Goal: Transaction & Acquisition: Purchase product/service

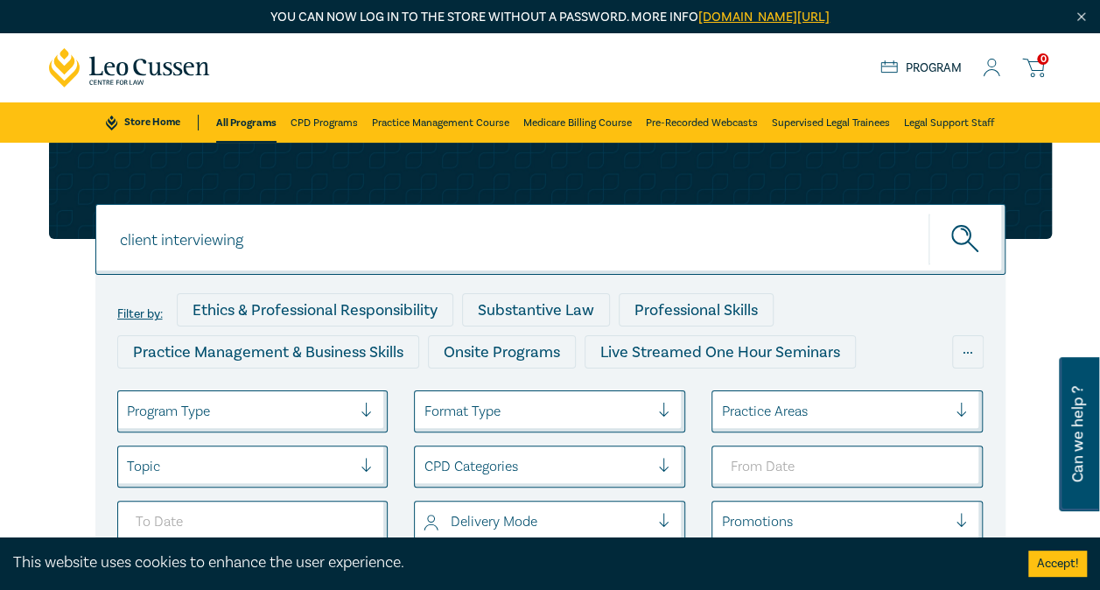
click at [735, 17] on link "leocussen.edu.au/passwordless/" at bounding box center [763, 17] width 131 height 17
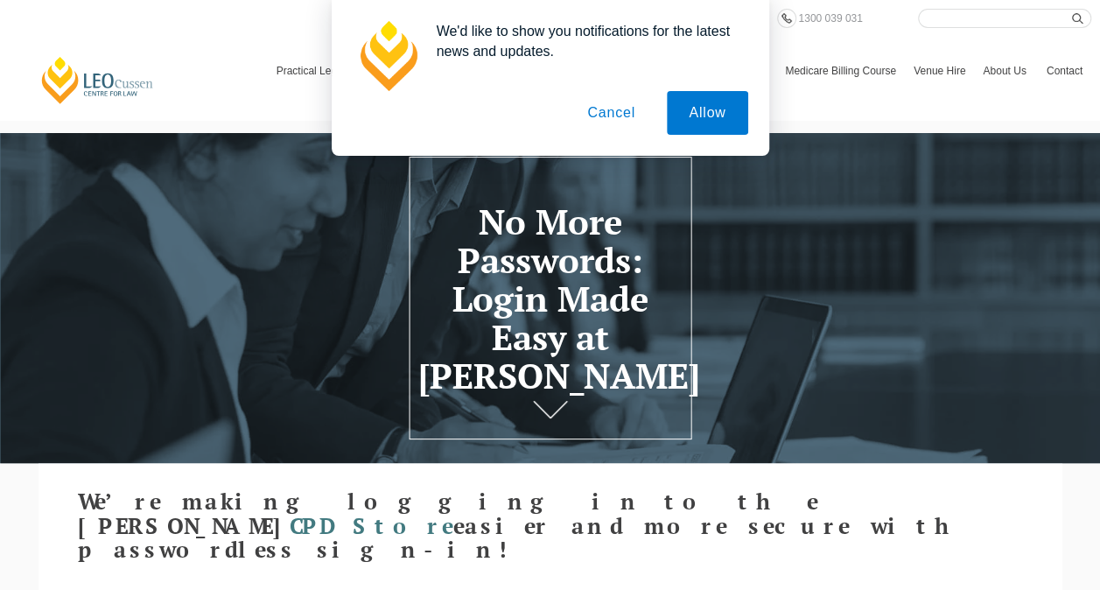
click at [609, 114] on button "Cancel" at bounding box center [611, 113] width 92 height 44
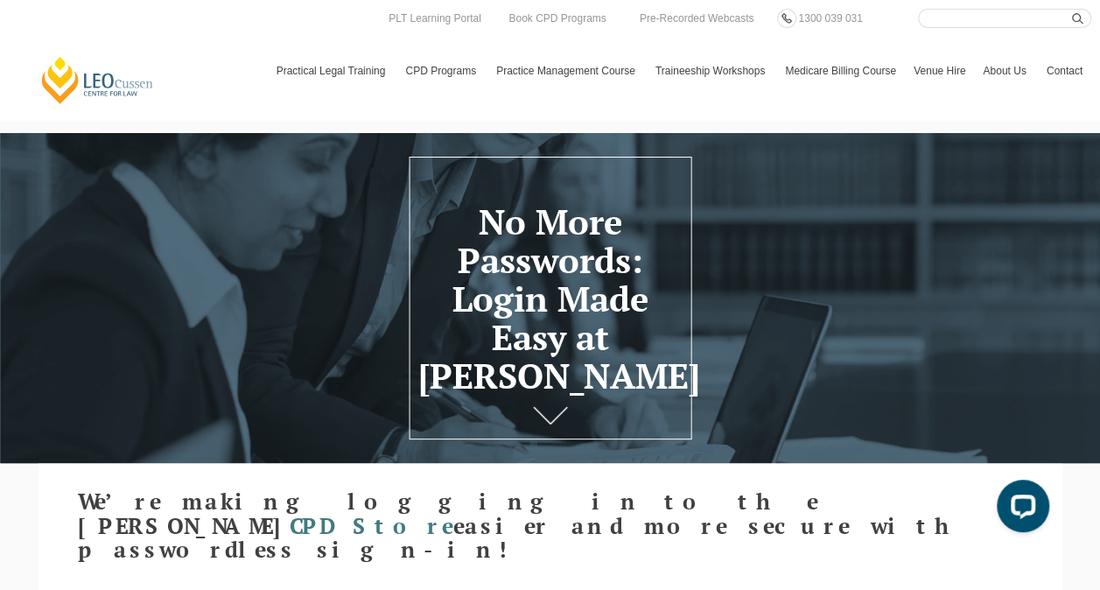
click at [543, 390] on div "No More Passwords: Login Made Easy at Leo Cussen" at bounding box center [550, 298] width 1100 height 330
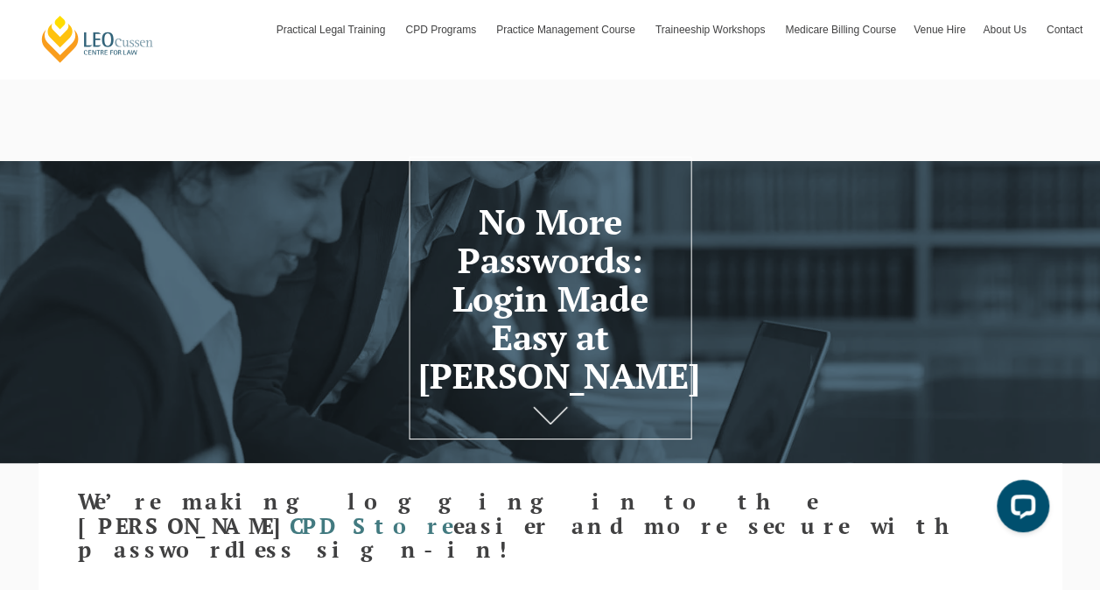
scroll to position [129, 0]
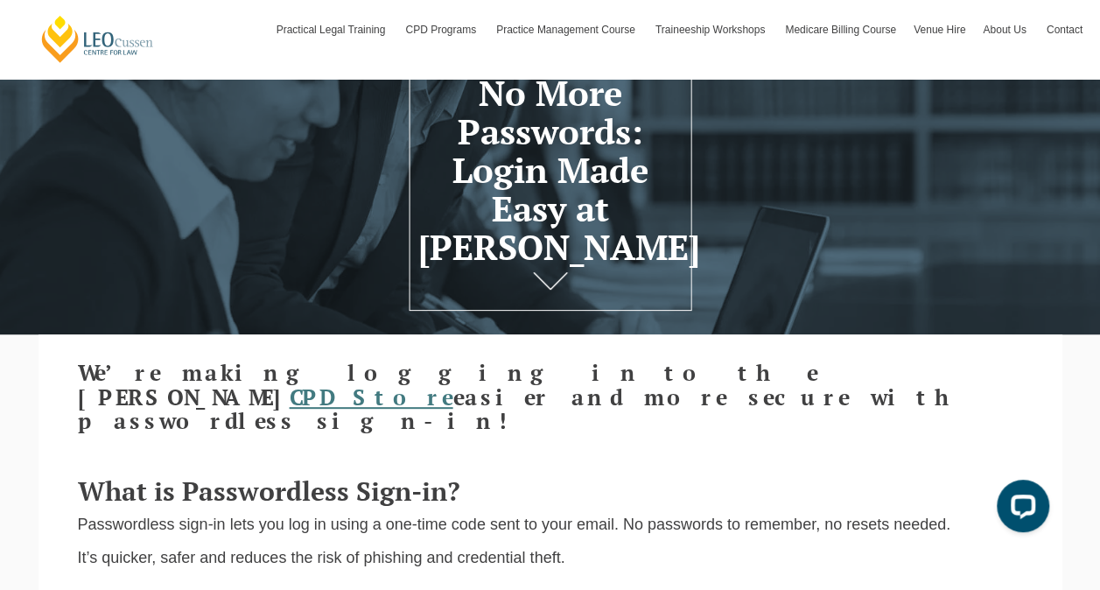
click at [453, 382] on link "CPD Store" at bounding box center [372, 396] width 164 height 29
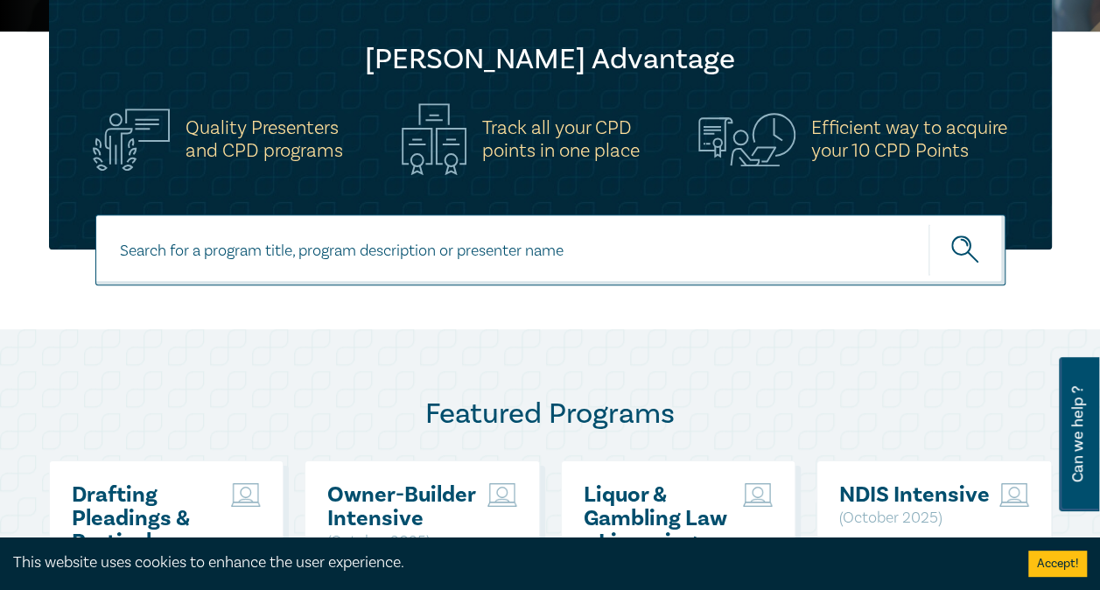
scroll to position [555, 0]
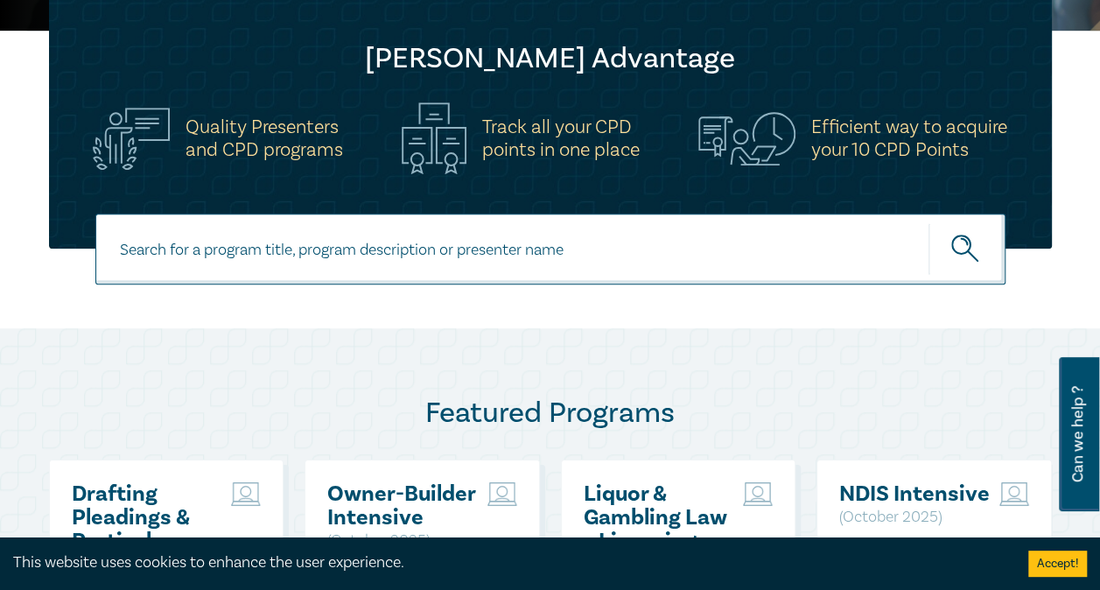
click at [354, 262] on input at bounding box center [550, 248] width 910 height 71
type input "client interviewing"
click at [928, 222] on button "submit" at bounding box center [966, 248] width 77 height 53
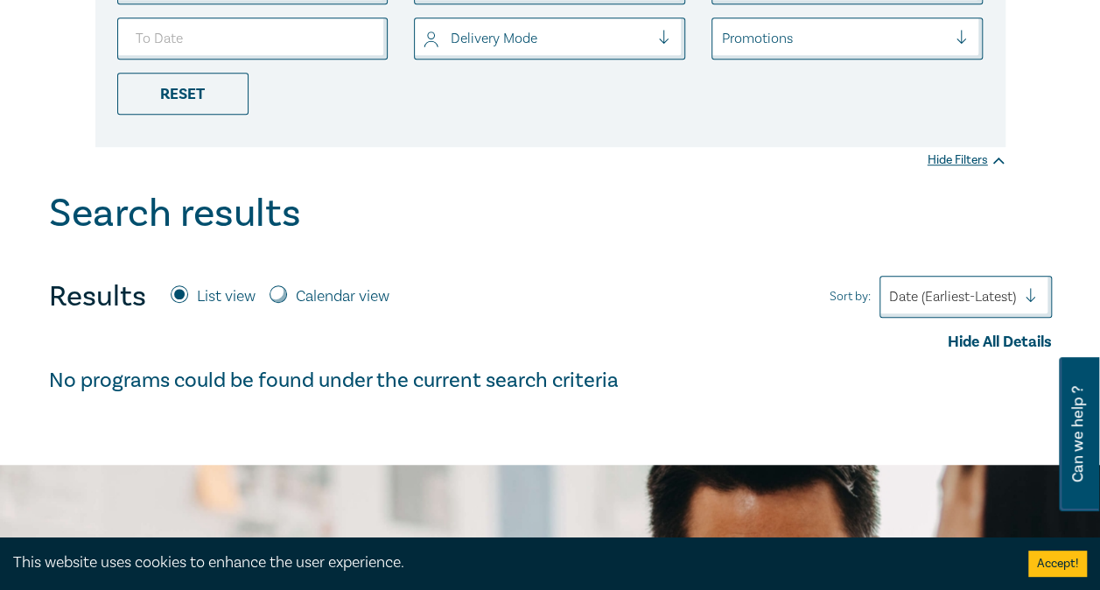
scroll to position [184, 0]
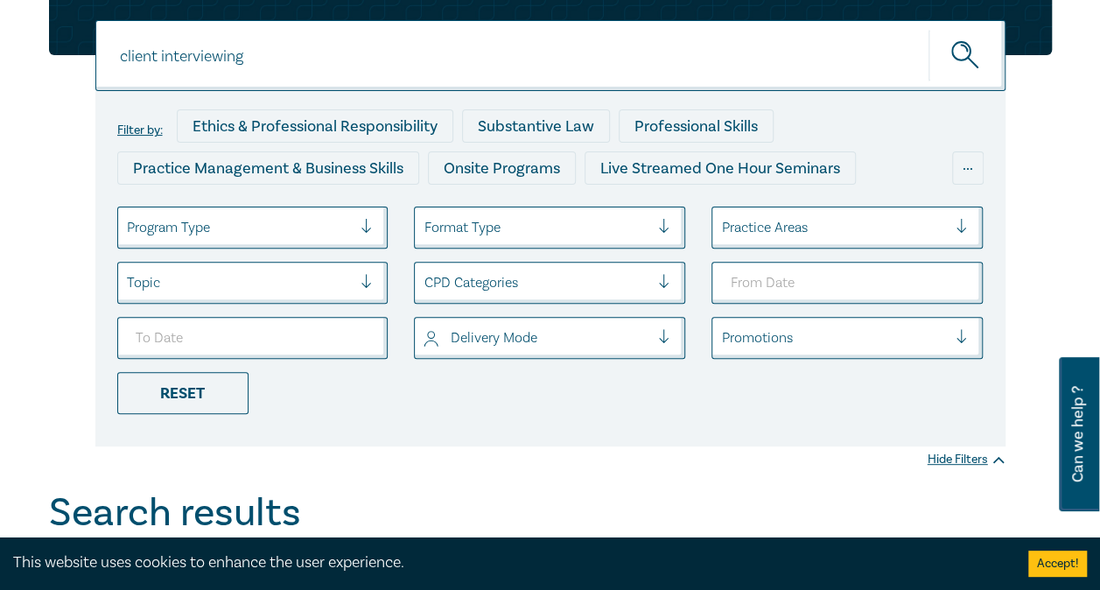
click at [270, 52] on input "client interviewing" at bounding box center [550, 55] width 910 height 71
type input "c"
click at [928, 29] on button "submit" at bounding box center [966, 55] width 77 height 53
click at [962, 59] on circle "submit" at bounding box center [961, 51] width 18 height 18
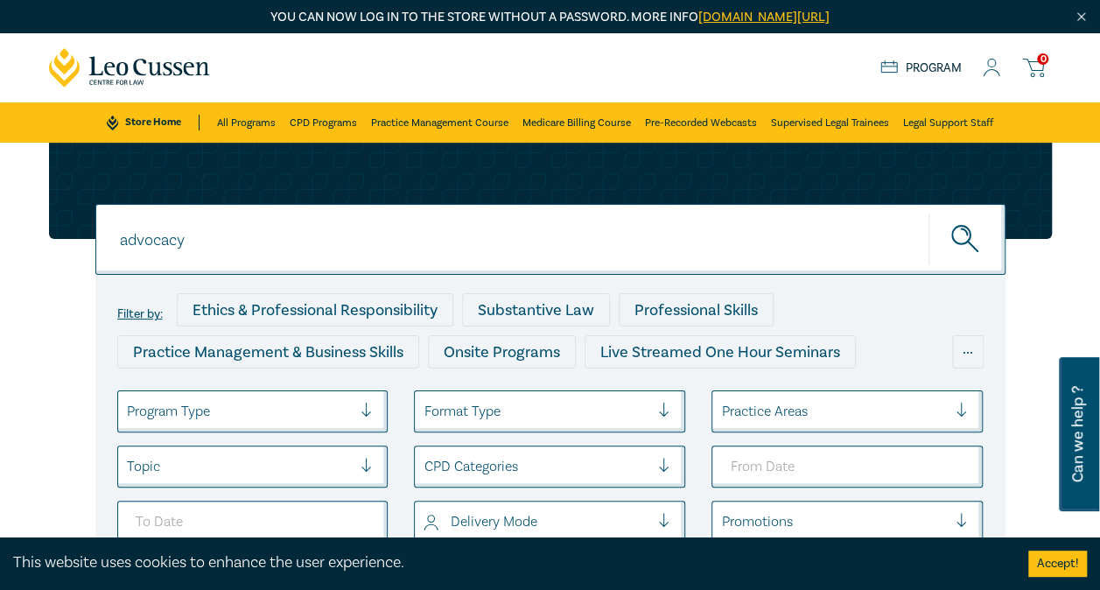
drag, startPoint x: 199, startPoint y: 245, endPoint x: 0, endPoint y: 246, distance: 198.6
click at [928, 213] on button "submit" at bounding box center [966, 239] width 77 height 53
click at [953, 230] on circle "submit" at bounding box center [961, 235] width 18 height 18
click at [221, 234] on input "interview" at bounding box center [550, 239] width 910 height 71
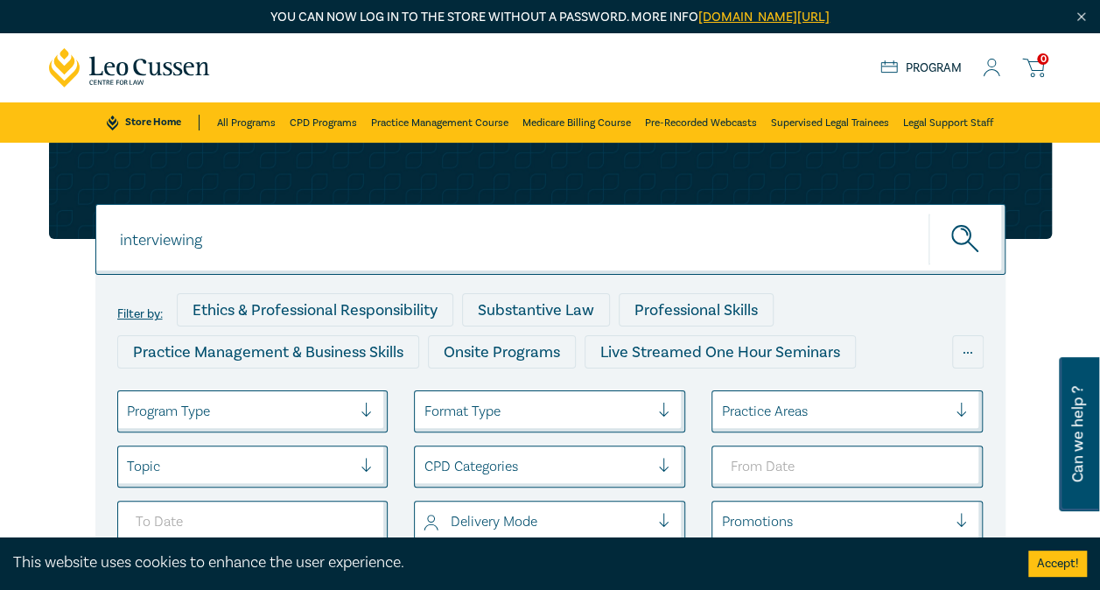
type input "interviewing"
click at [928, 213] on button "submit" at bounding box center [966, 239] width 77 height 53
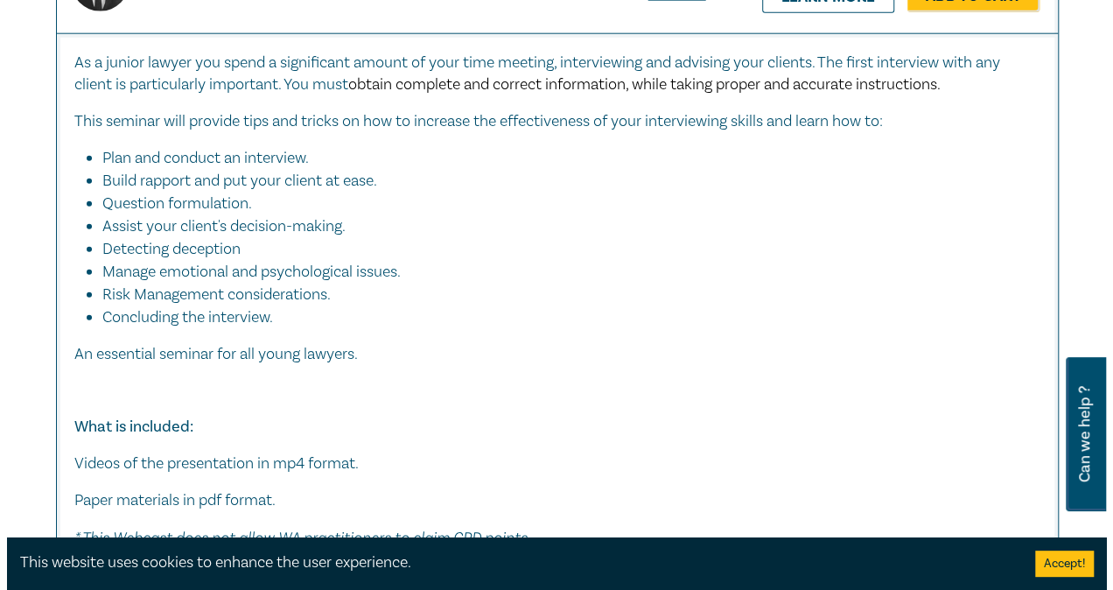
scroll to position [2152, 0]
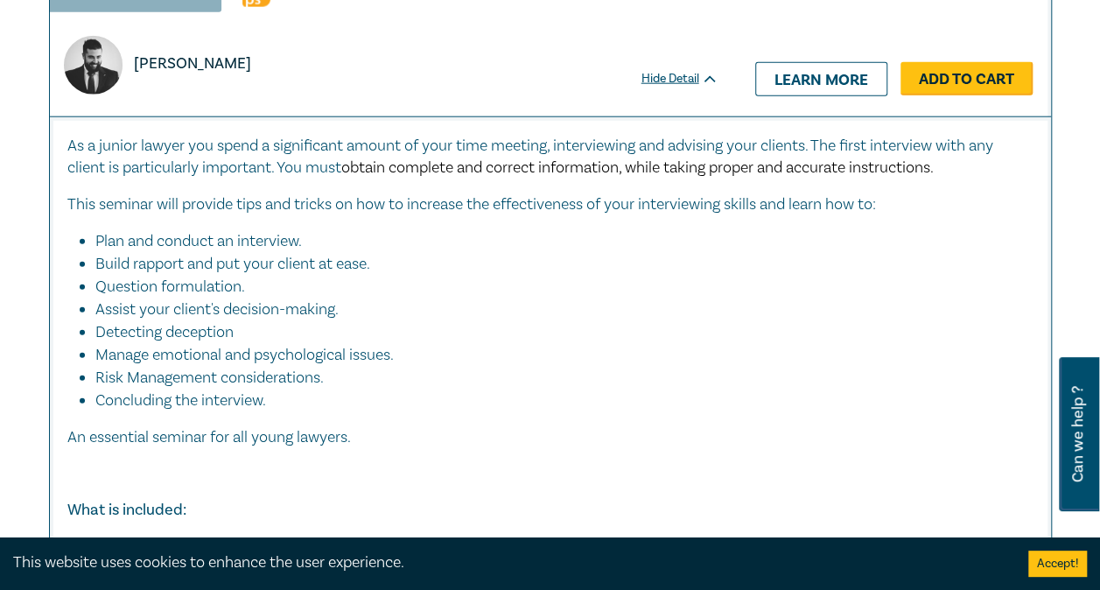
click at [973, 86] on link "Add to Cart" at bounding box center [966, 78] width 132 height 33
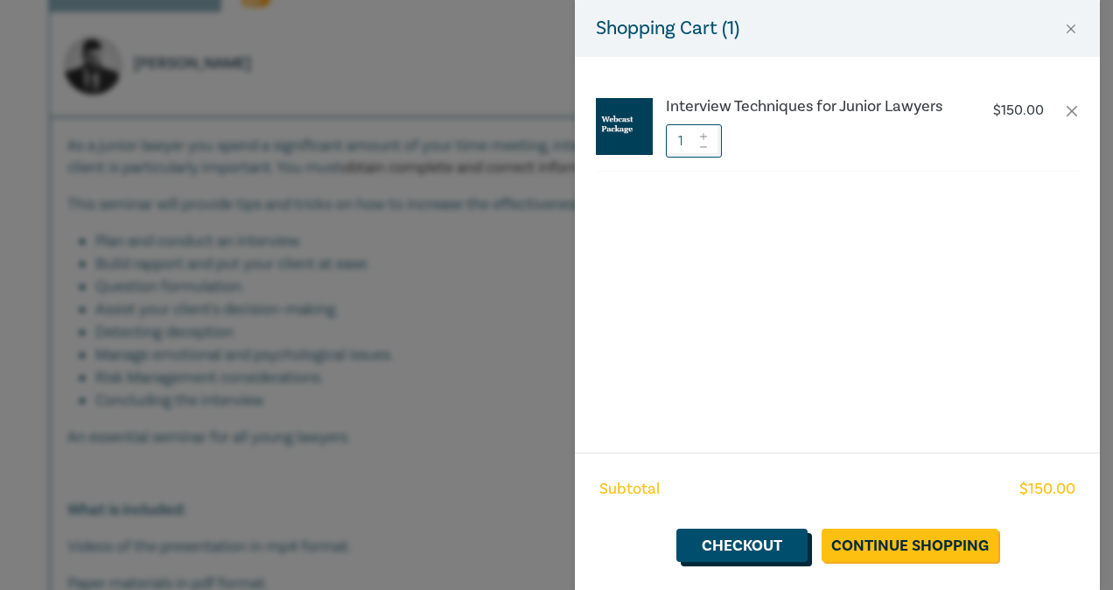
click at [761, 548] on link "Checkout" at bounding box center [741, 544] width 131 height 33
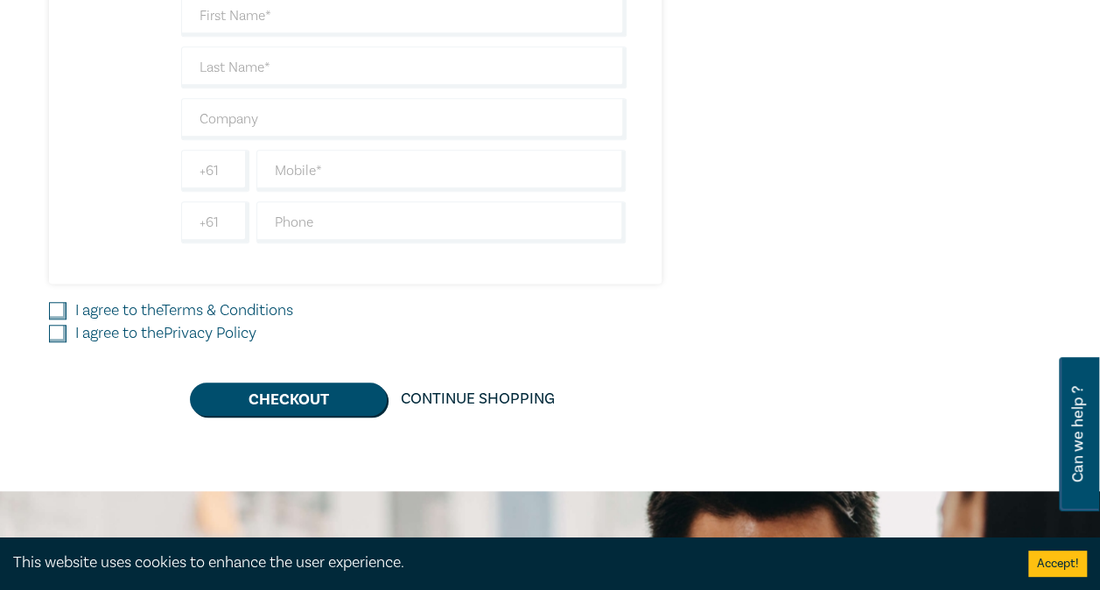
scroll to position [647, 0]
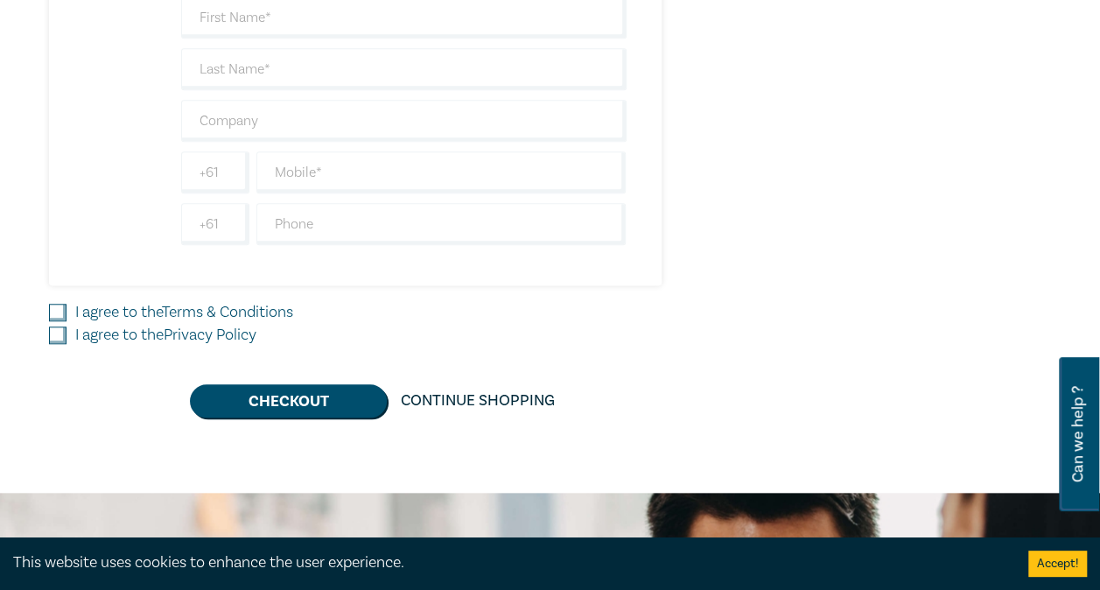
click at [53, 304] on input "I agree to the Terms & Conditions" at bounding box center [57, 312] width 17 height 17
checkbox input "true"
click at [58, 332] on input "I agree to the Privacy Policy" at bounding box center [57, 334] width 17 height 17
checkbox input "true"
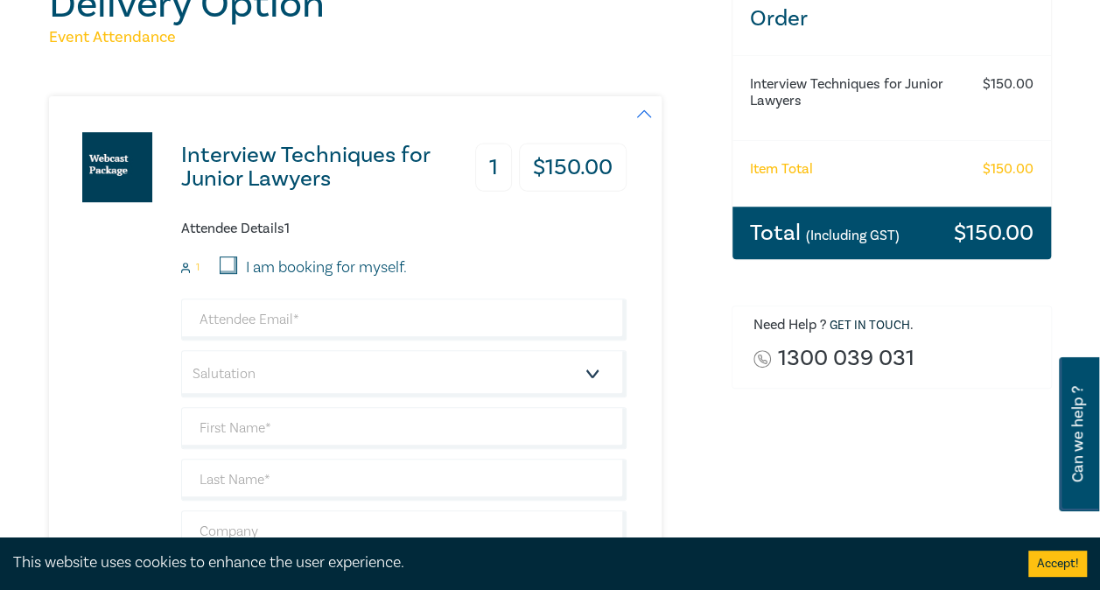
scroll to position [235, 0]
click at [227, 257] on input "I am booking for myself." at bounding box center [228, 265] width 17 height 17
checkbox input "true"
type input "jzankin@leocussen.edu.au"
type input "[PERSON_NAME]"
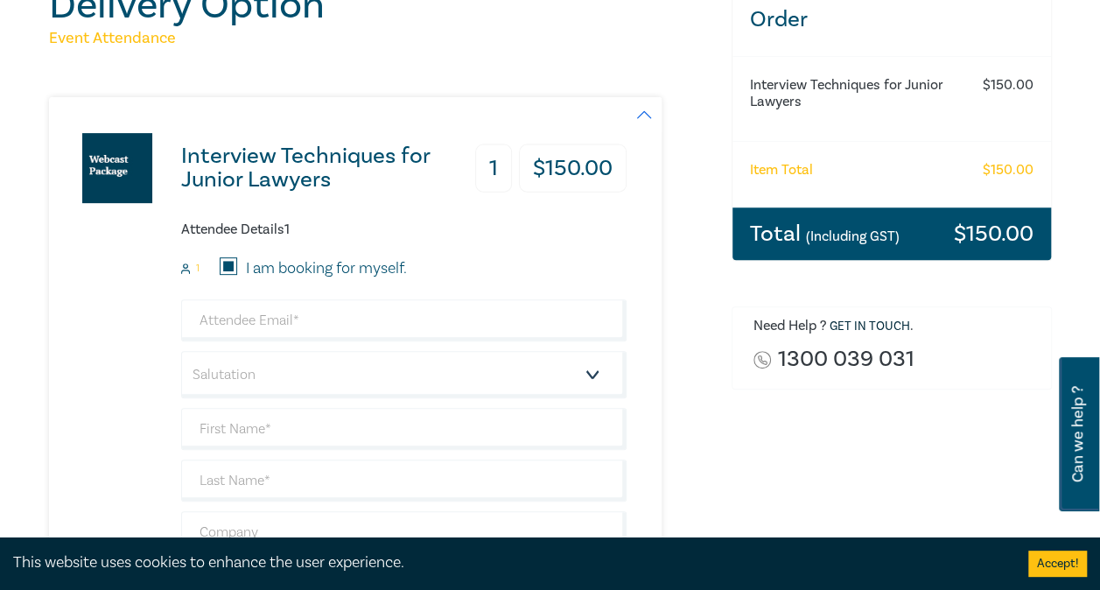
type input "Zankin"
type input "0403345146"
click at [818, 355] on link "1300 039 031" at bounding box center [846, 359] width 136 height 24
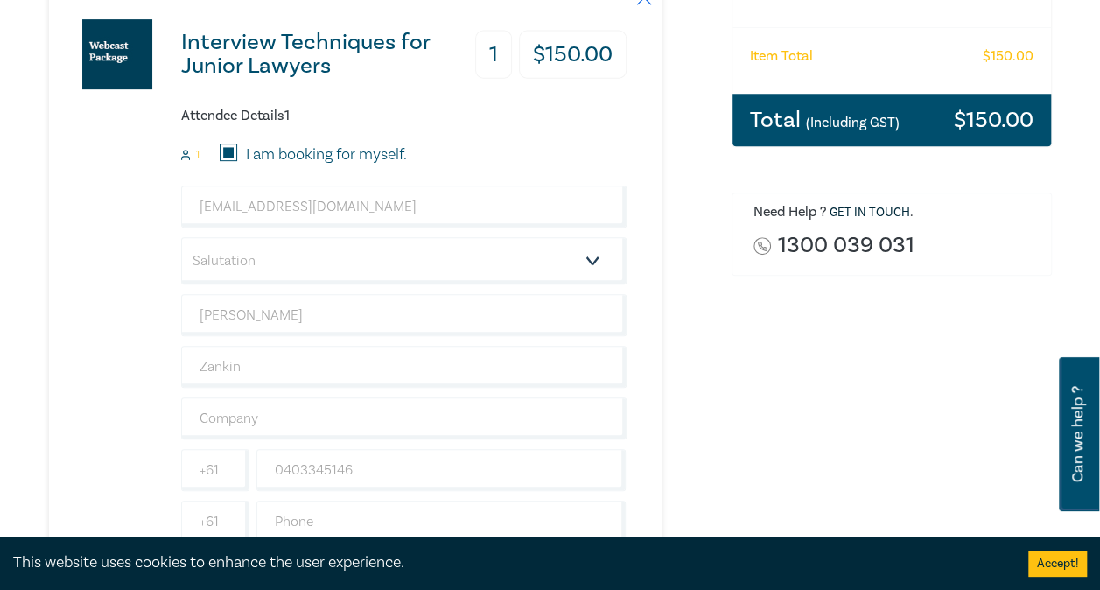
scroll to position [285, 0]
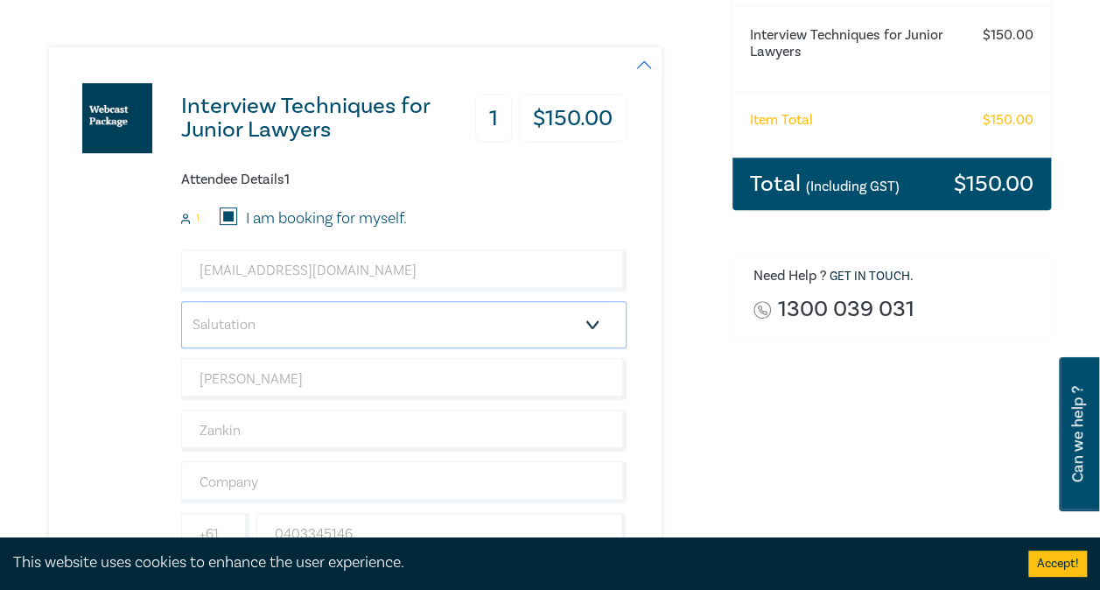
click at [327, 324] on select "Salutation Mr. Mrs. Ms. Miss Dr. Prof. Other" at bounding box center [403, 324] width 445 height 47
select select "Ms."
click at [181, 301] on select "Salutation Mr. Mrs. Ms. Miss Dr. Prof. Other" at bounding box center [403, 324] width 445 height 47
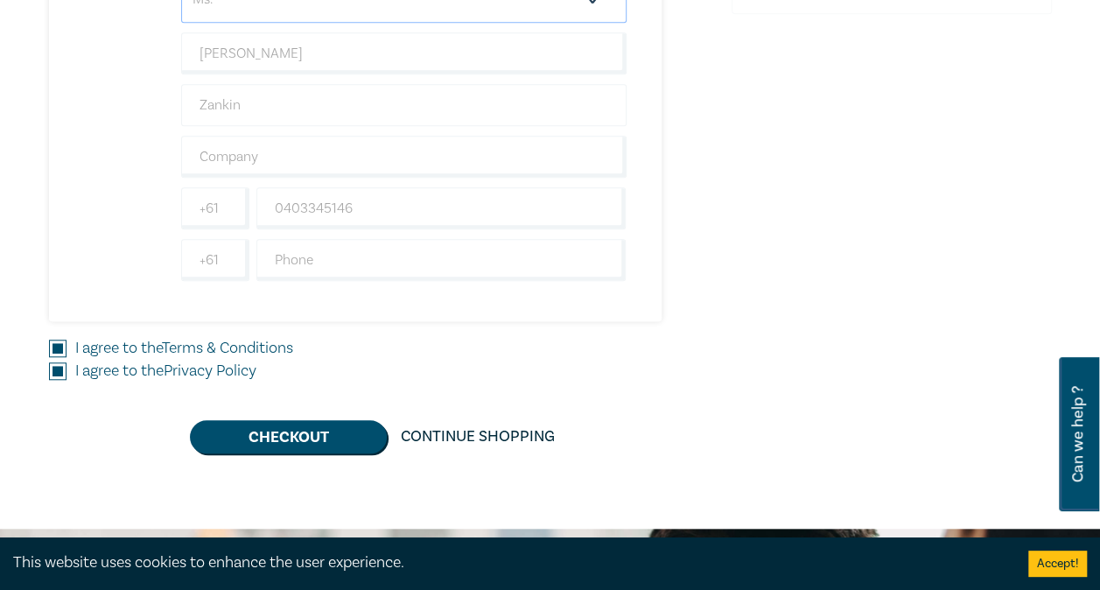
scroll to position [699, 0]
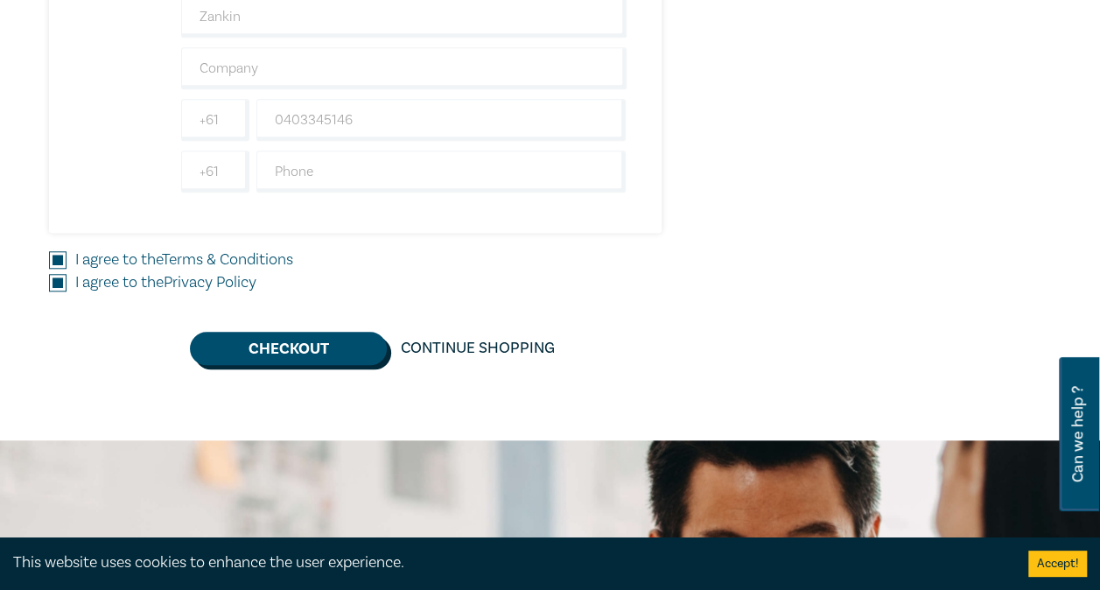
click at [246, 353] on button "Checkout" at bounding box center [288, 348] width 197 height 33
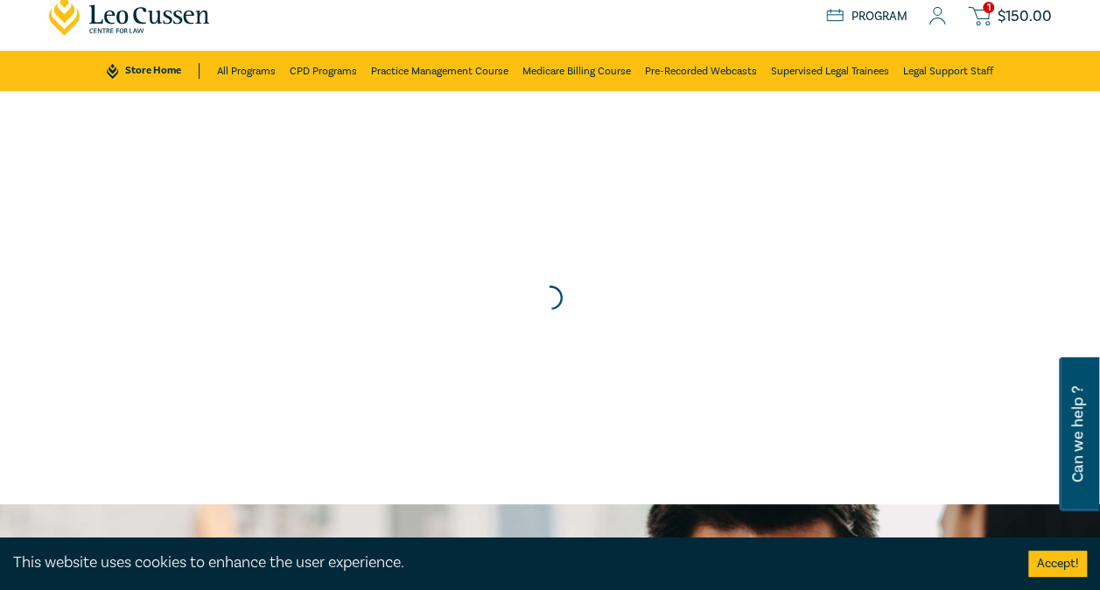
scroll to position [0, 0]
